Goal: Transaction & Acquisition: Download file/media

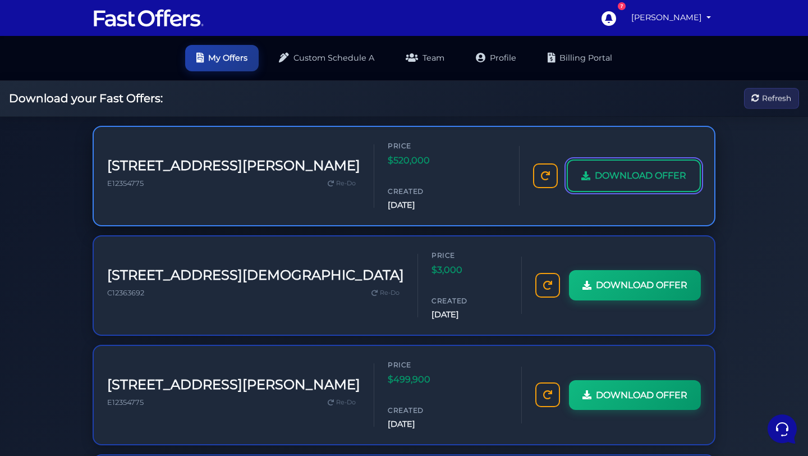
click at [588, 166] on link "DOWNLOAD OFFER" at bounding box center [634, 175] width 134 height 33
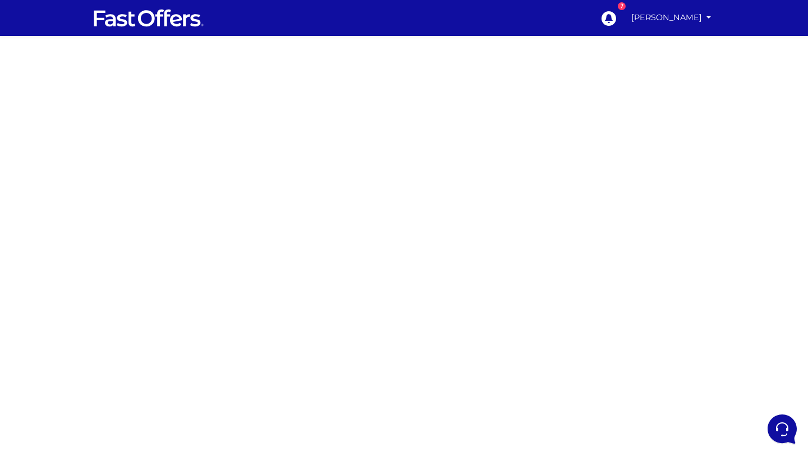
scroll to position [39, 0]
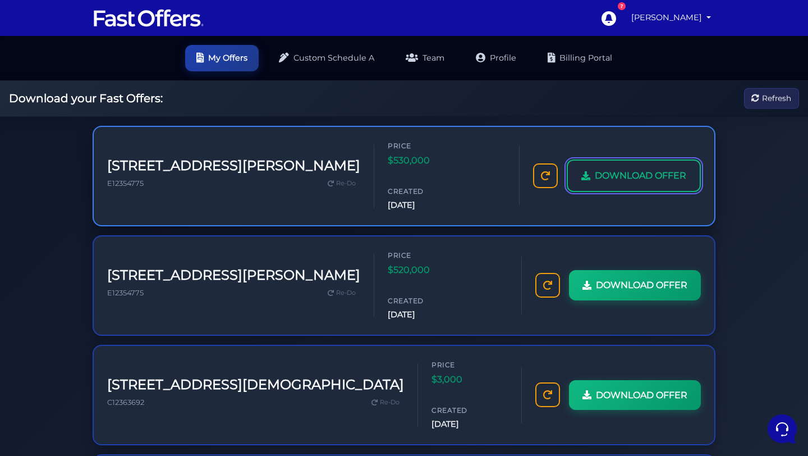
click at [605, 168] on span "DOWNLOAD OFFER" at bounding box center [640, 175] width 91 height 15
